Goal: Contribute content

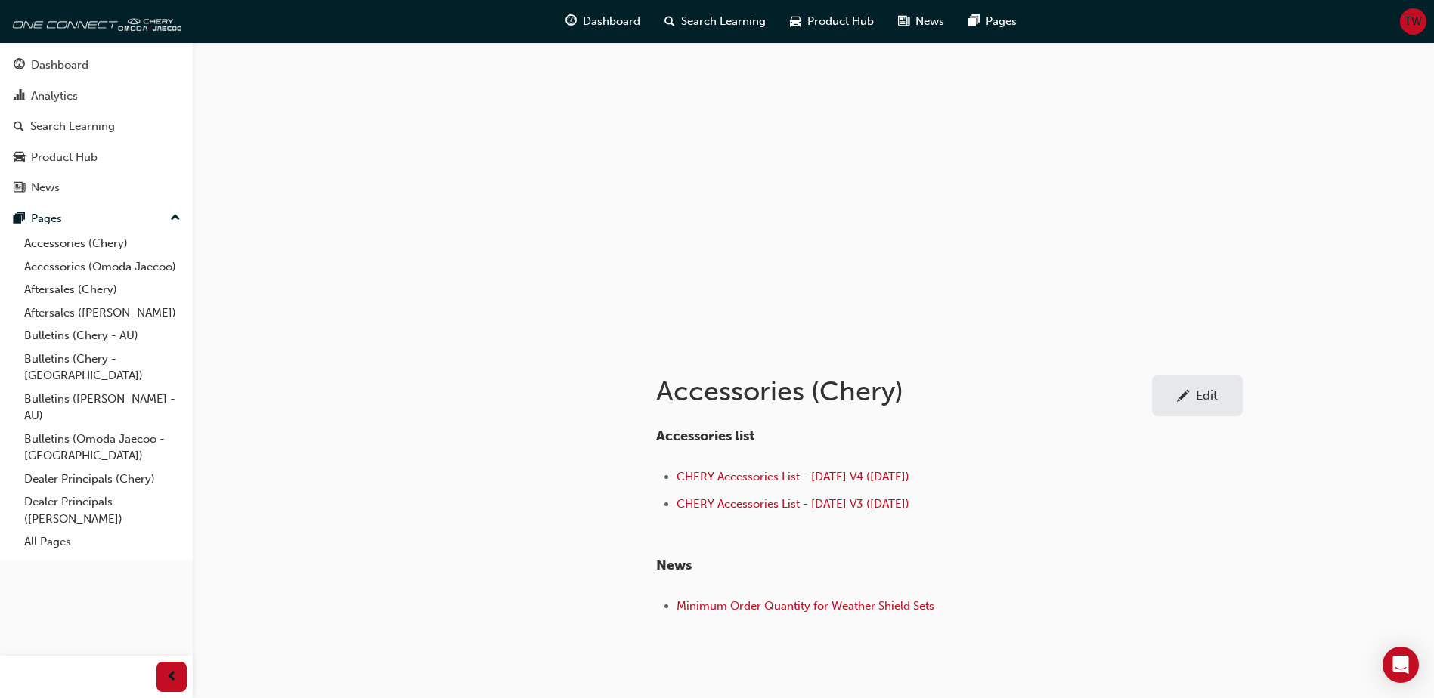
click at [1189, 390] on span "pencil-icon" at bounding box center [1183, 397] width 13 height 15
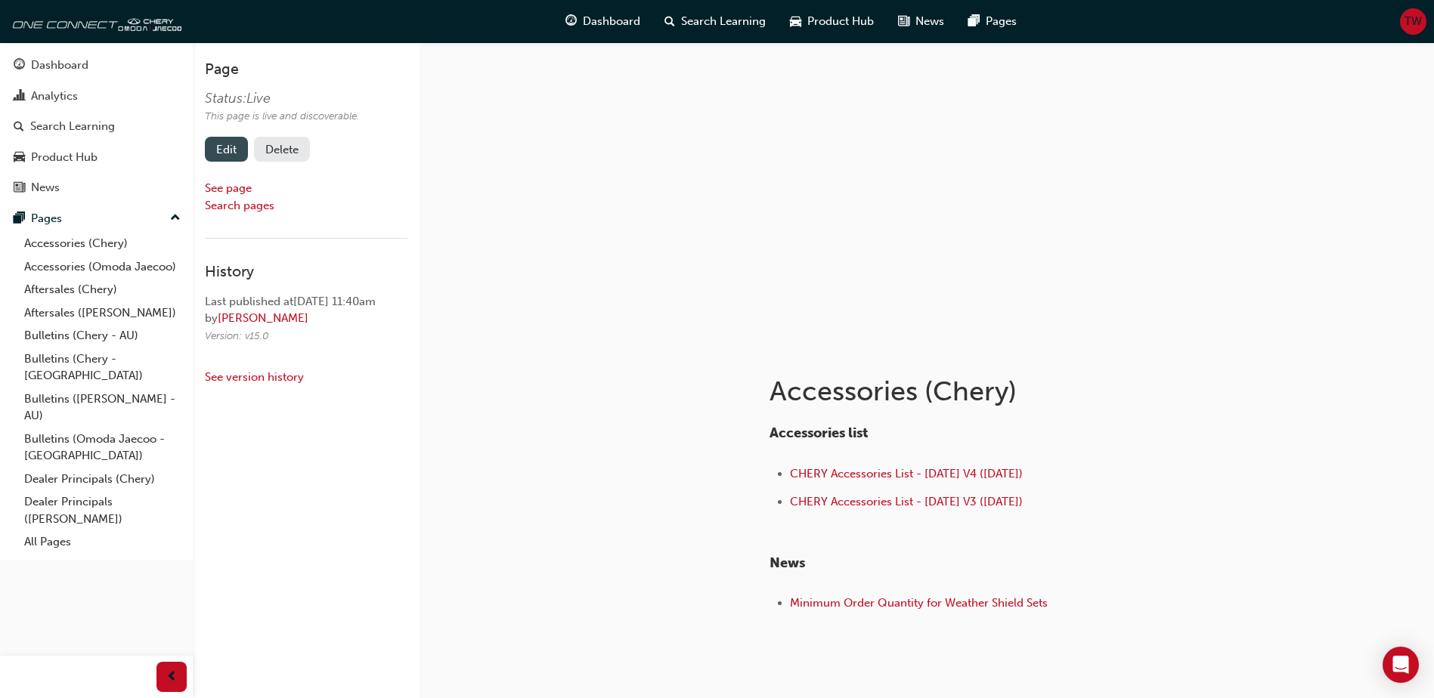
click at [217, 145] on link "Edit" at bounding box center [226, 149] width 43 height 25
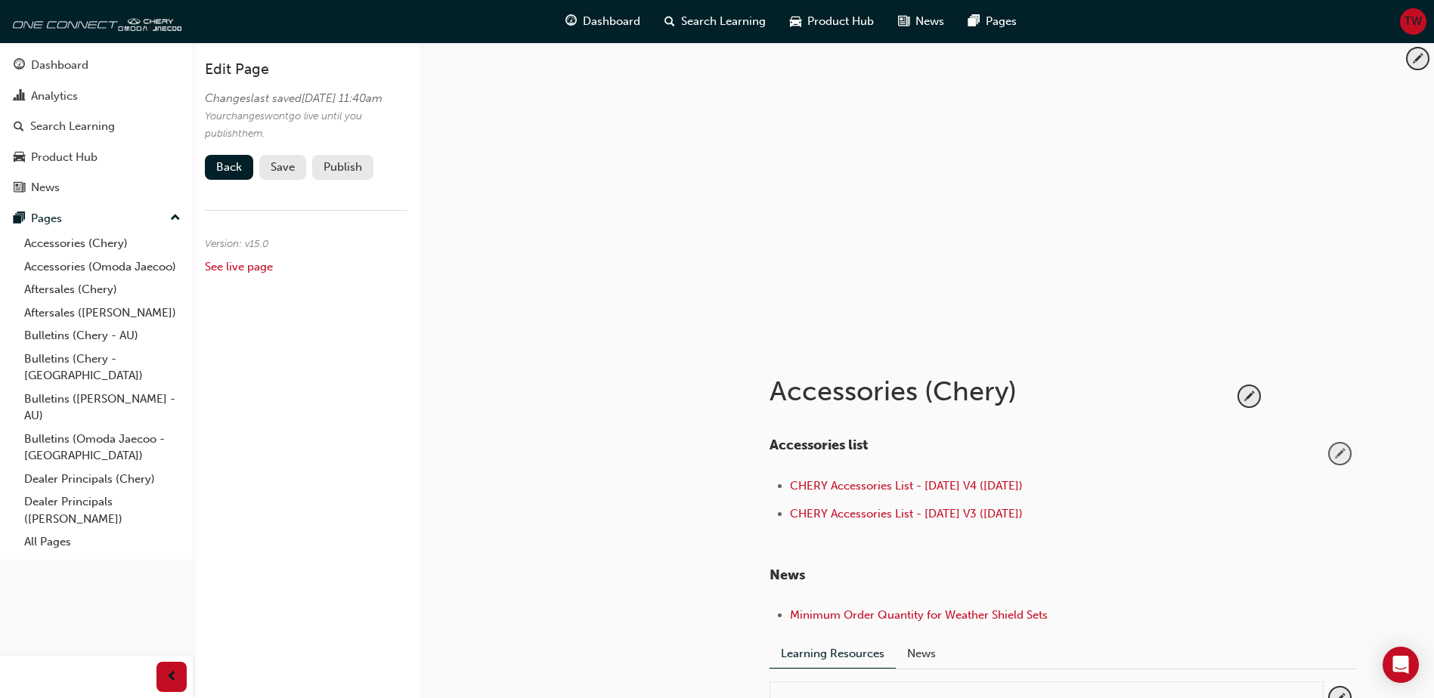
click at [1344, 454] on span "pencil-icon" at bounding box center [1340, 454] width 20 height 20
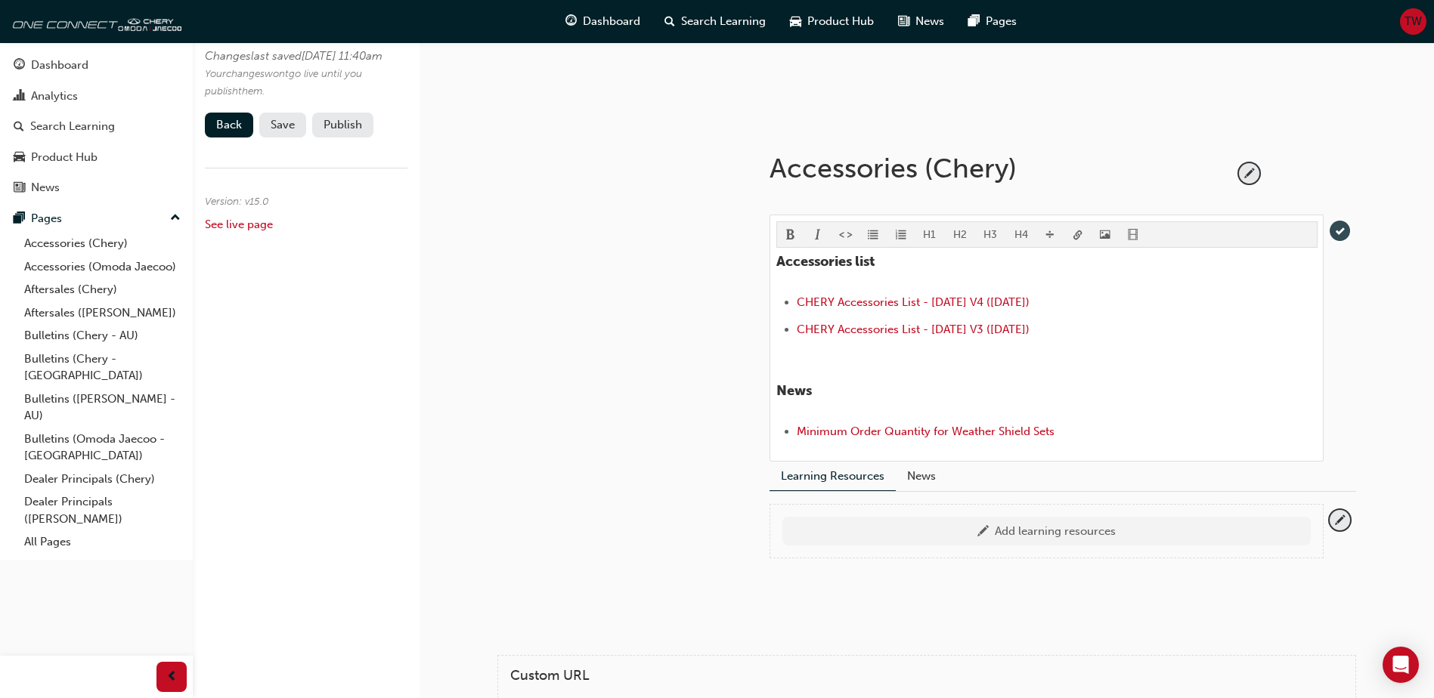
scroll to position [227, 0]
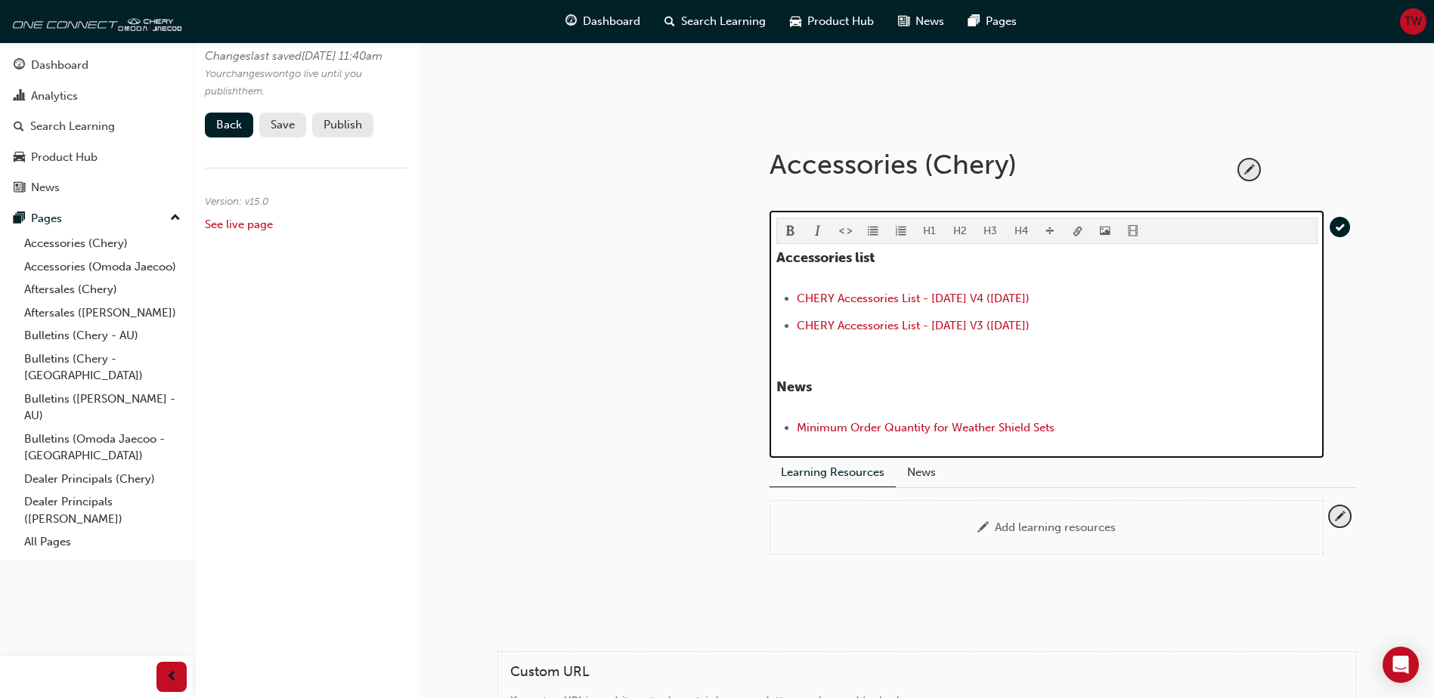
click at [797, 419] on li "Minimum Order Quantity for Weather Shield Sets" at bounding box center [1057, 430] width 521 height 22
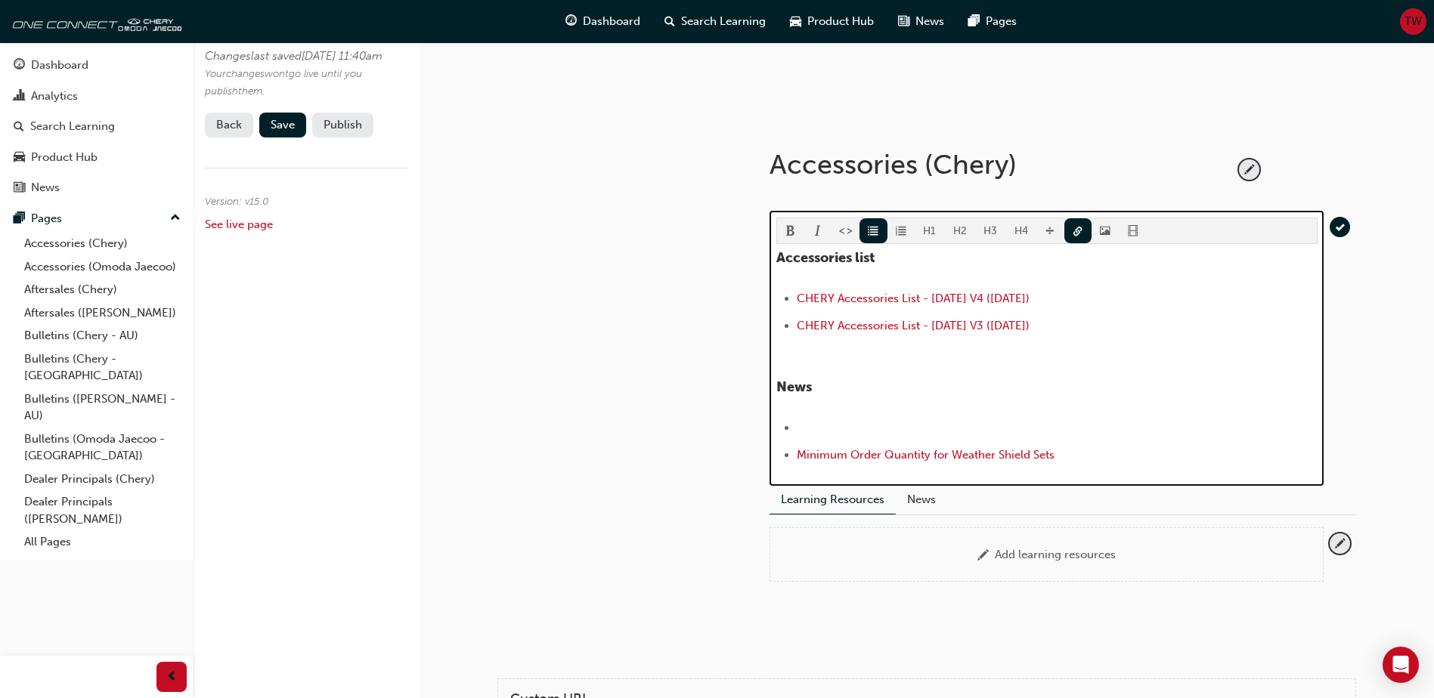
click at [810, 427] on li "﻿ ﻿ ﻿" at bounding box center [1057, 430] width 521 height 22
click at [873, 425] on li "﻿ ﻿ ﻿" at bounding box center [1057, 430] width 521 height 22
drag, startPoint x: 1013, startPoint y: 426, endPoint x: 773, endPoint y: 427, distance: 240.4
click at [773, 427] on div "H1 H2 H3 H4 Accessories list CHERY Accessories List - [DATE] V4 ([DATE]) CHERY …" at bounding box center [1046, 348] width 554 height 274
copy span "Tiggo7 CSH Bonnet Protector ([DATE])"
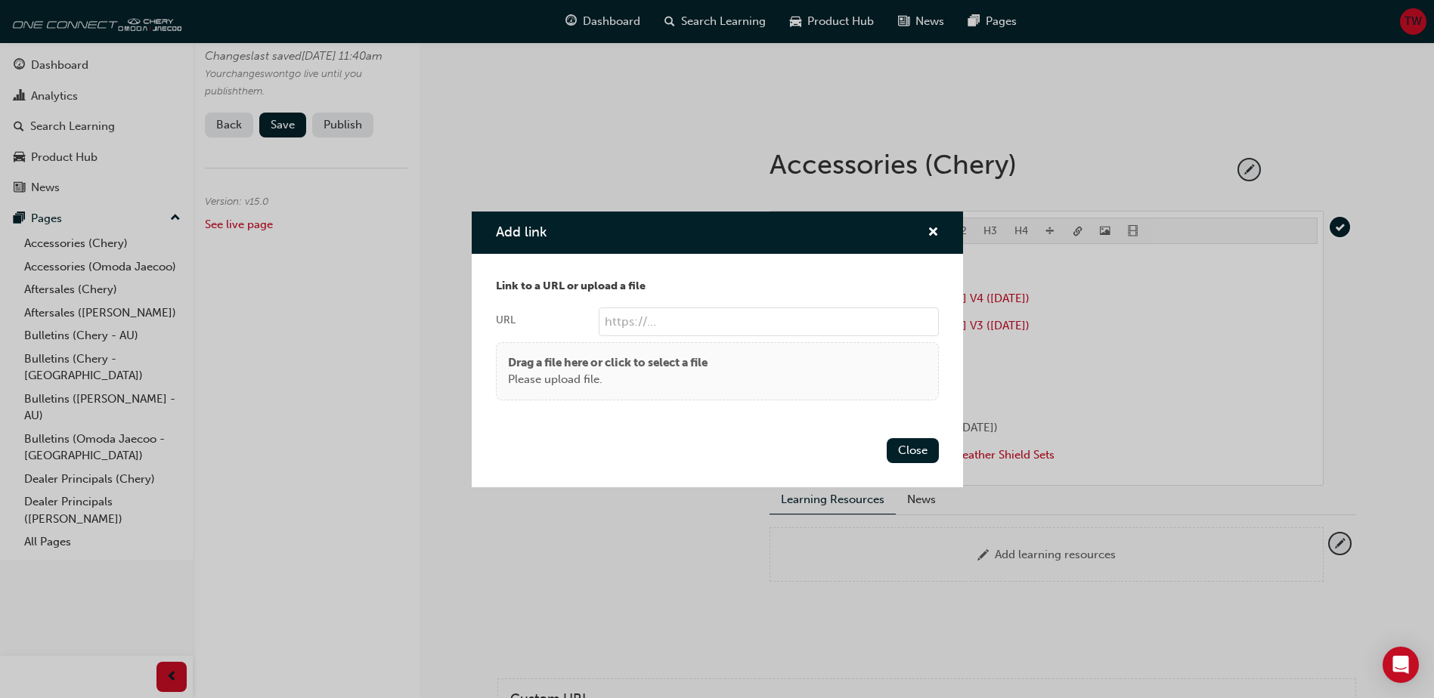
click at [1076, 232] on body "Your version of Internet Explorer is outdated and not supported. Please upgrade…" at bounding box center [717, 122] width 1434 height 698
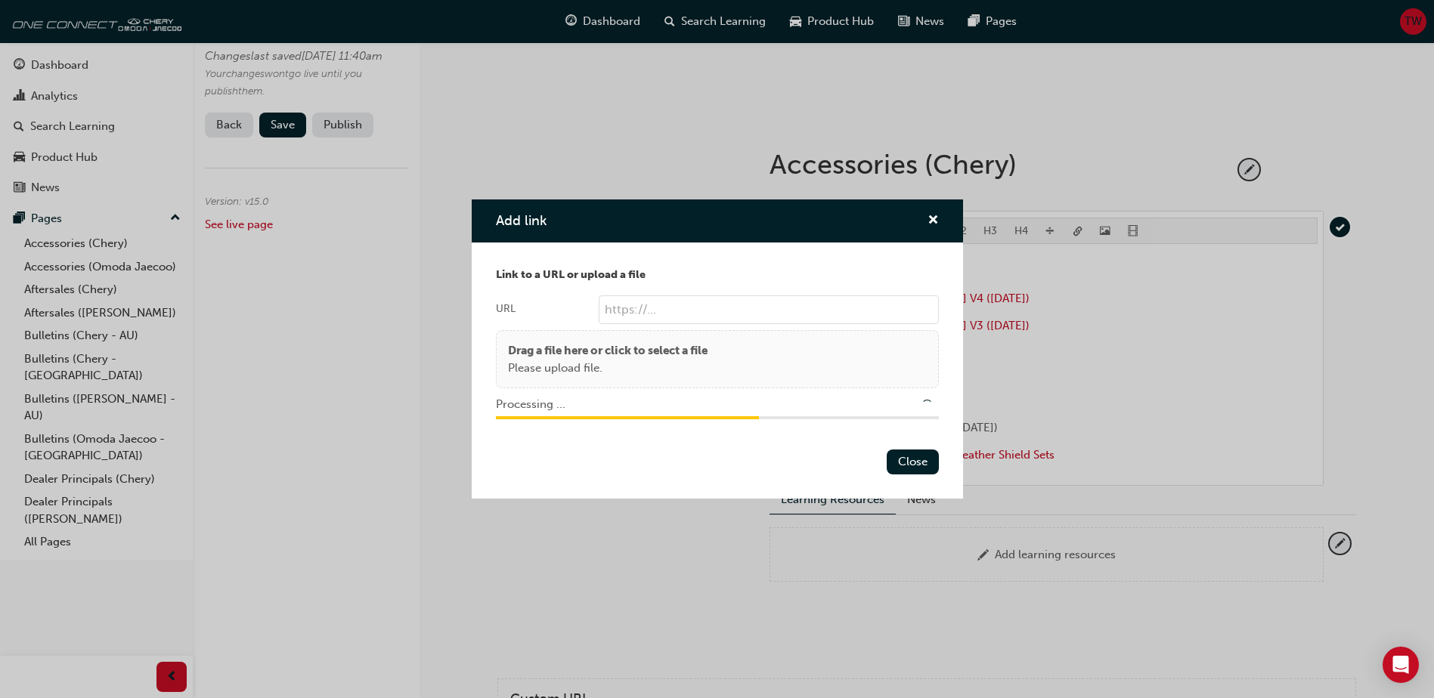
type input "/upload/c8b2a981-bf76-4baf-aa9a-5d6112d5a7c3.pdf"
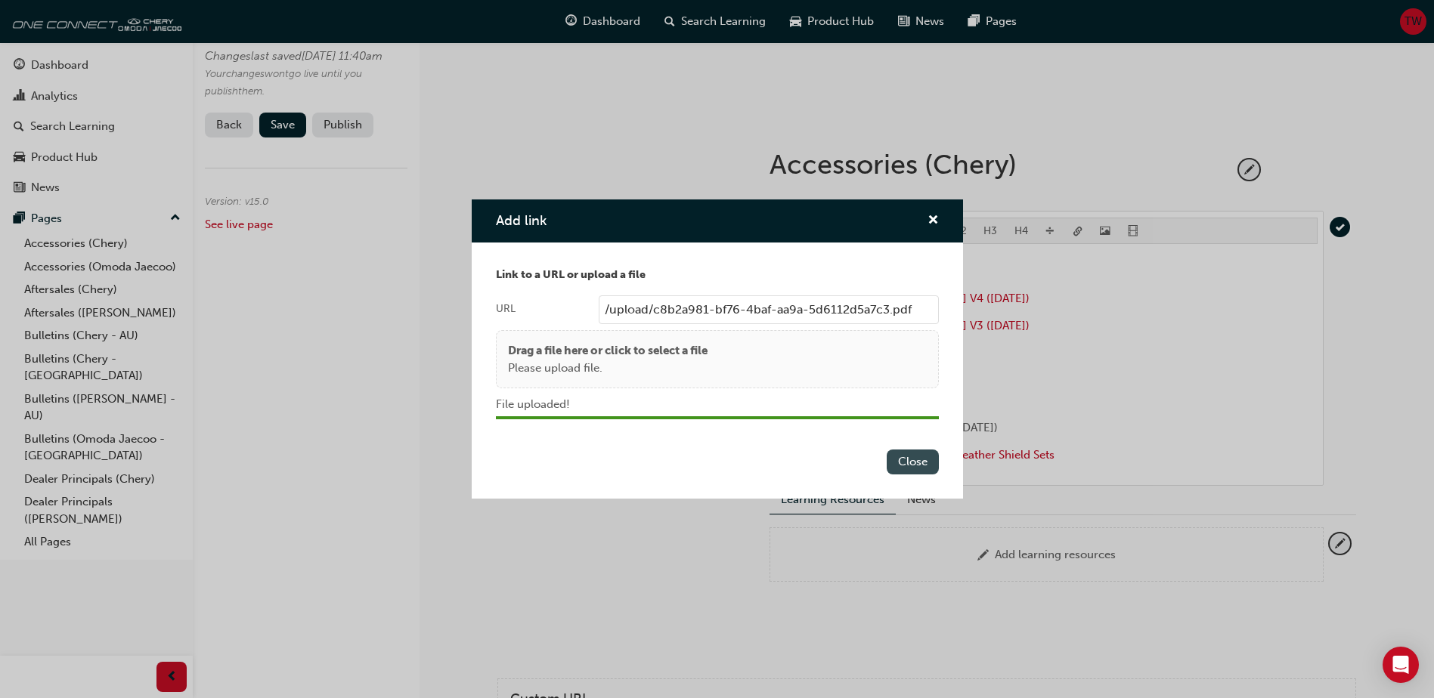
click at [898, 465] on button "Close" at bounding box center [913, 462] width 52 height 25
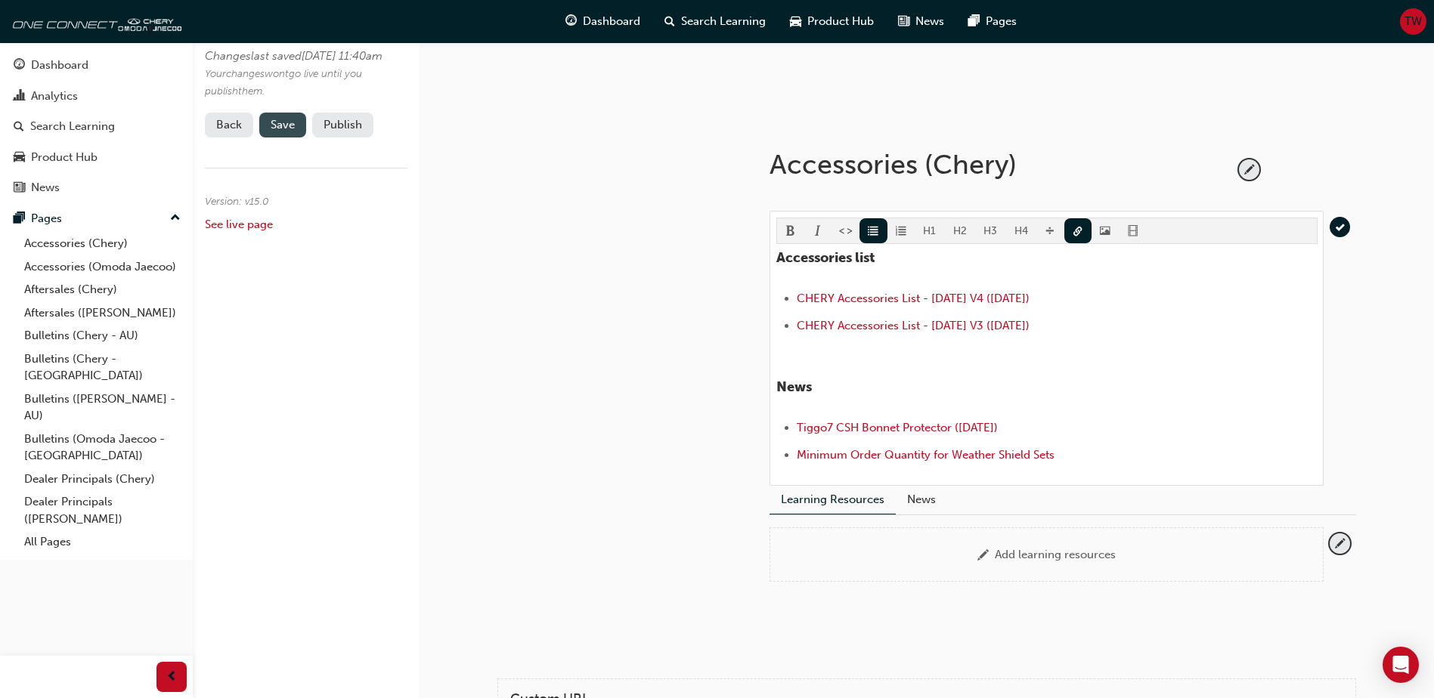
click at [292, 132] on span "Save" at bounding box center [283, 125] width 24 height 14
click at [341, 138] on button "Publish" at bounding box center [342, 125] width 61 height 25
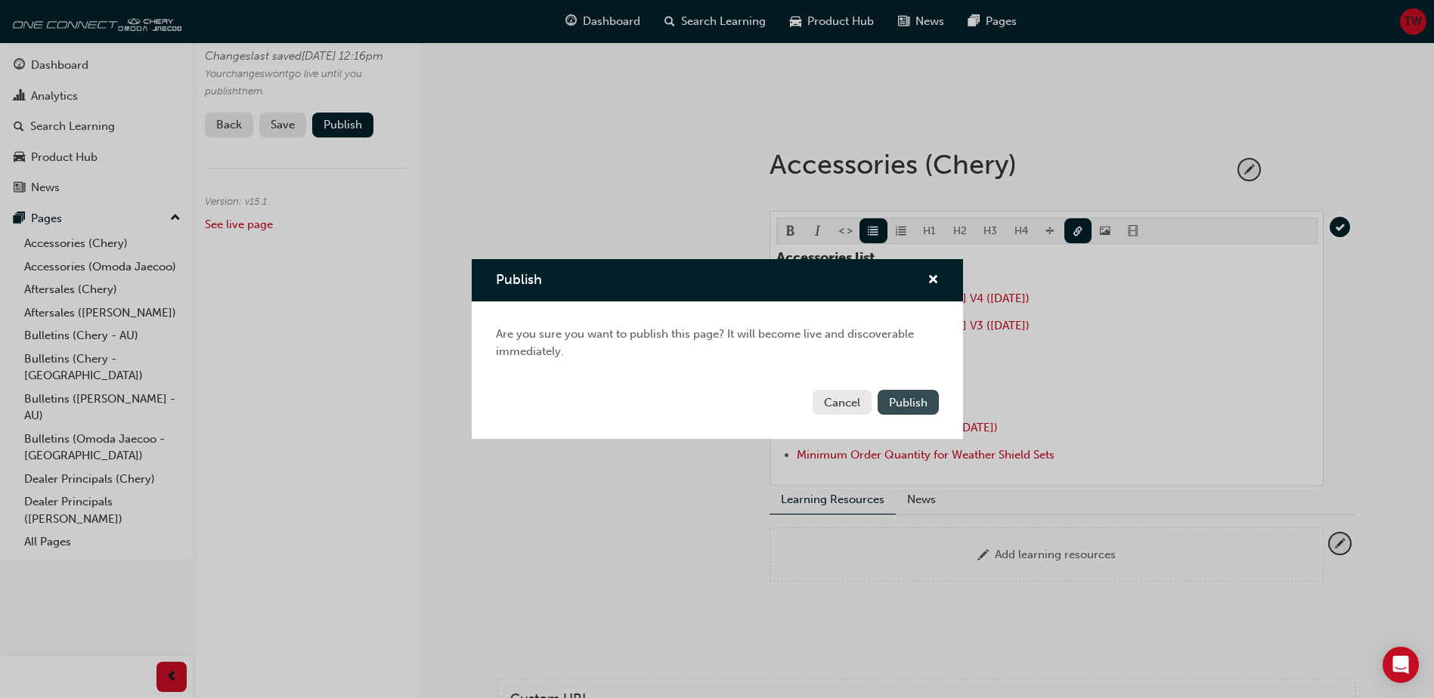
click at [910, 395] on button "Publish" at bounding box center [908, 402] width 61 height 25
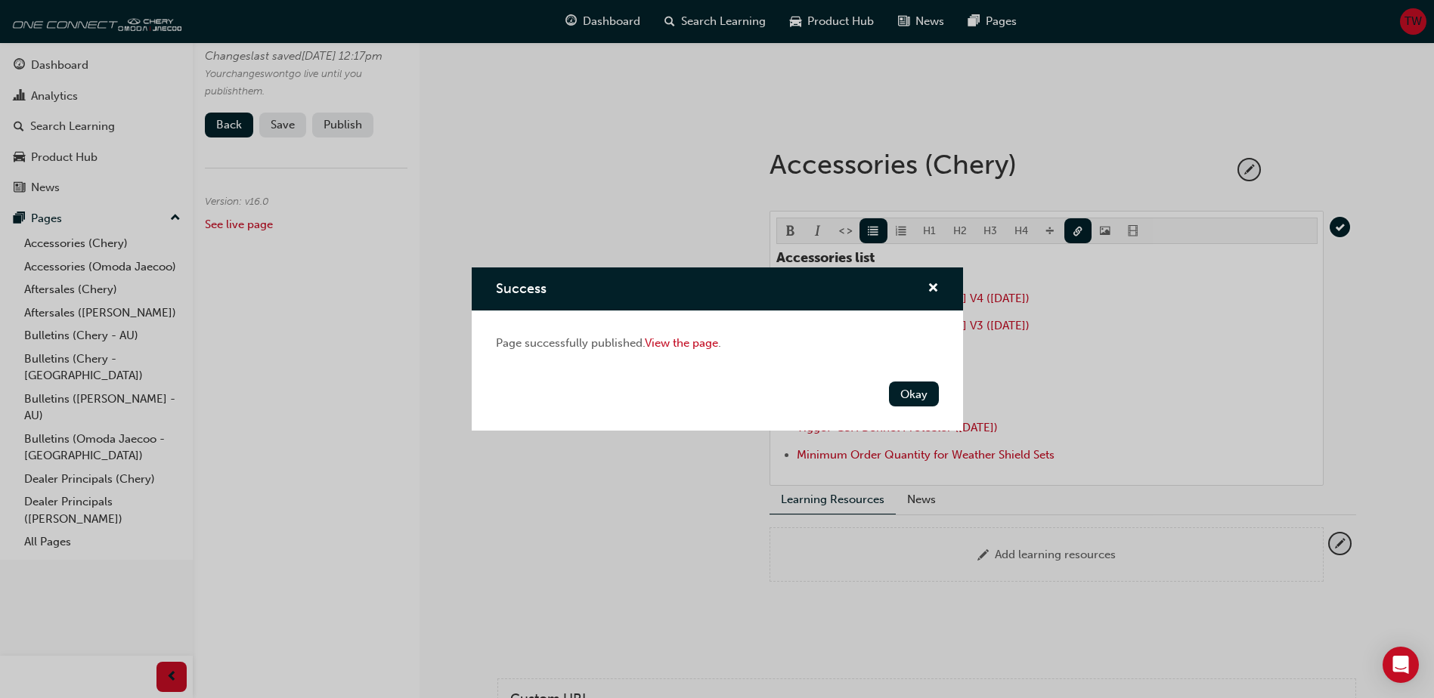
click at [910, 395] on button "Okay" at bounding box center [914, 394] width 50 height 25
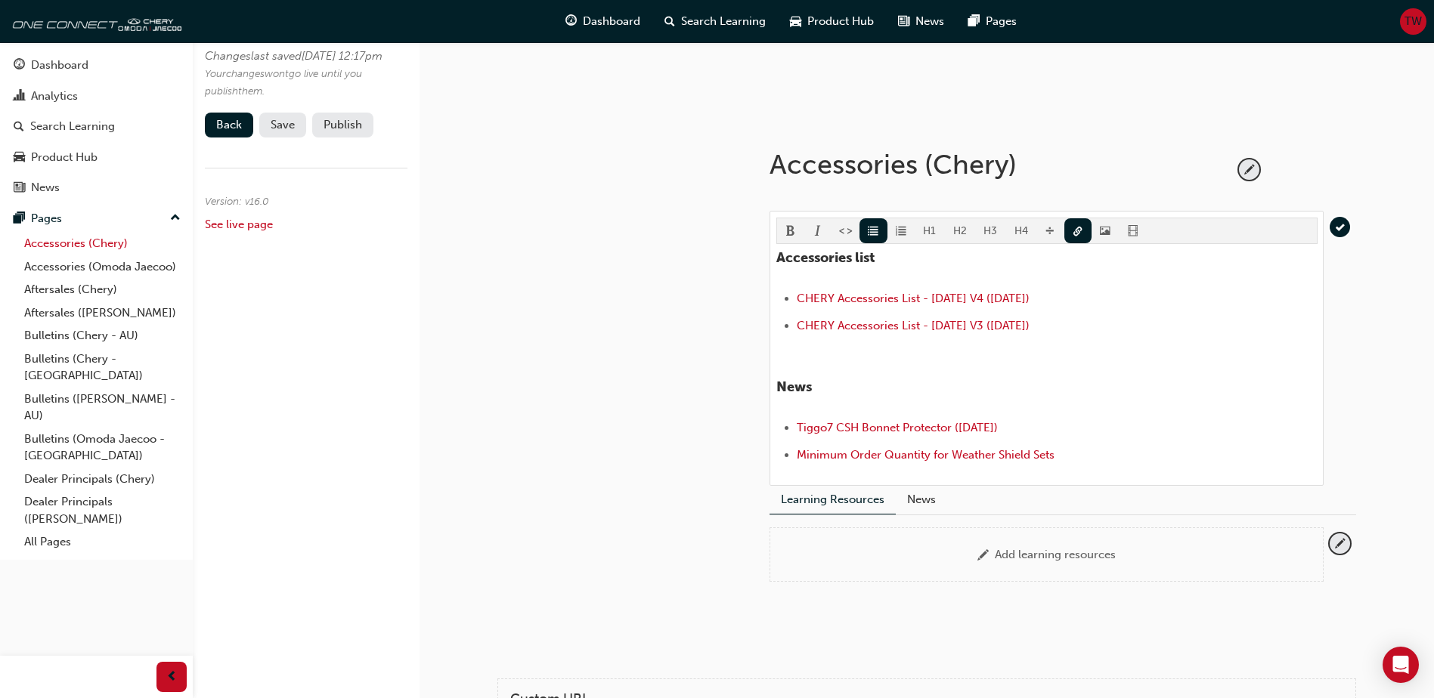
click at [82, 245] on link "Accessories (Chery)" at bounding box center [102, 243] width 169 height 23
